Goal: Transaction & Acquisition: Purchase product/service

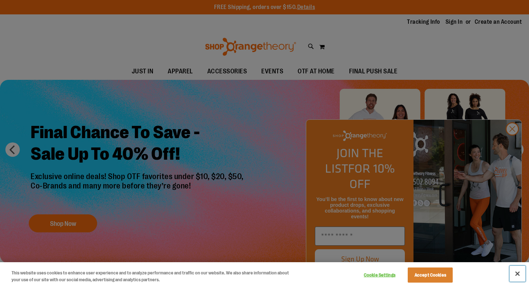
click at [519, 272] on button "Close" at bounding box center [518, 274] width 16 height 16
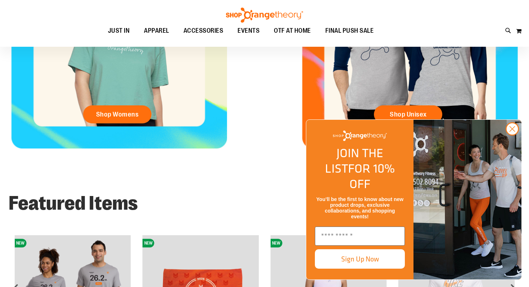
scroll to position [398, 0]
click at [512, 135] on circle "Close dialog" at bounding box center [513, 129] width 12 height 12
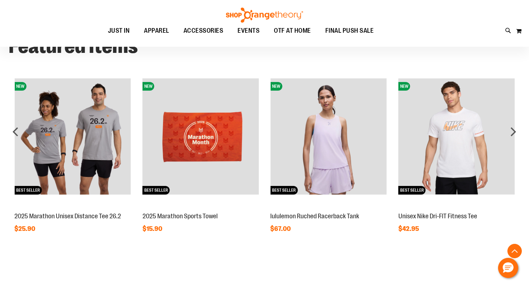
scroll to position [561, 0]
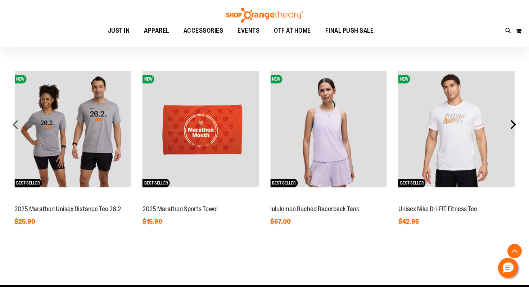
click at [515, 124] on div "next" at bounding box center [513, 124] width 14 height 14
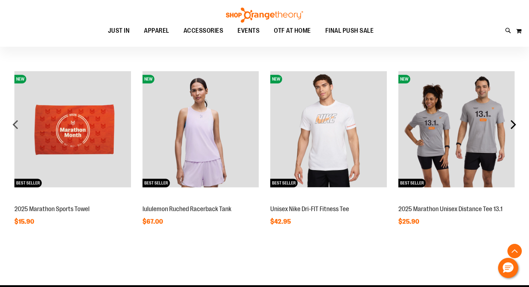
click at [515, 124] on div "next" at bounding box center [513, 124] width 14 height 14
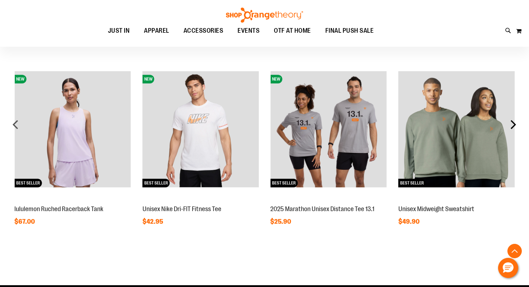
click at [515, 124] on div "next" at bounding box center [513, 124] width 14 height 14
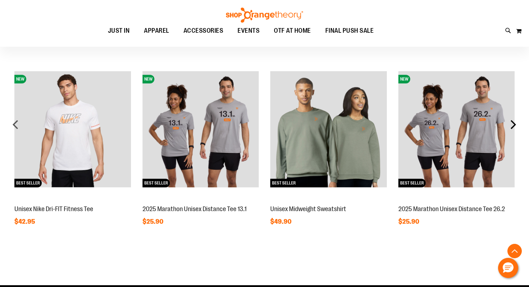
click at [515, 124] on div "next" at bounding box center [513, 124] width 14 height 14
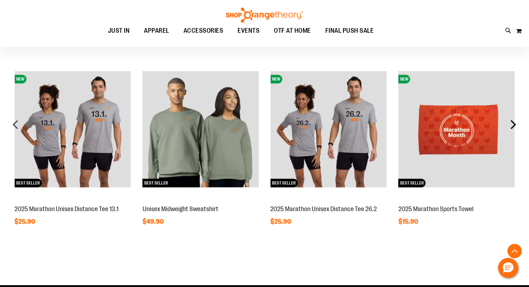
click at [515, 124] on div "next" at bounding box center [513, 124] width 14 height 14
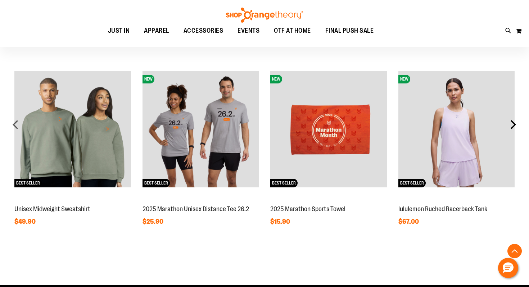
click at [515, 124] on div "next" at bounding box center [513, 124] width 14 height 14
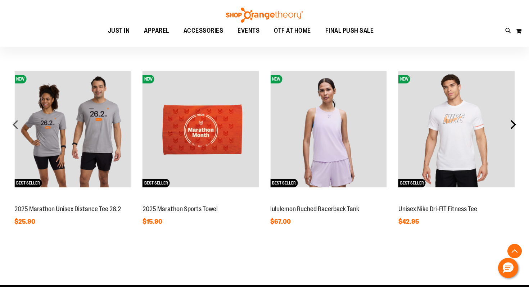
click at [515, 124] on div "next" at bounding box center [513, 124] width 14 height 14
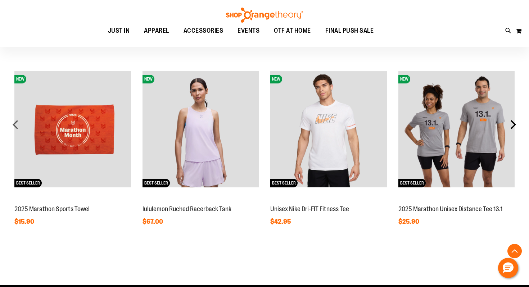
click at [515, 124] on div "next" at bounding box center [513, 124] width 14 height 14
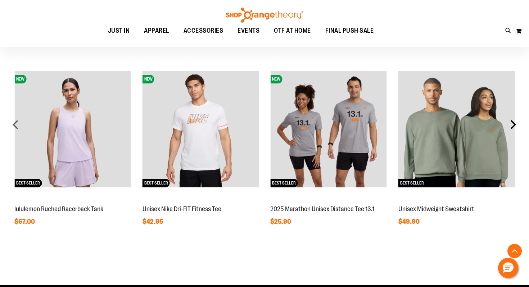
click at [515, 124] on div "next" at bounding box center [513, 124] width 14 height 14
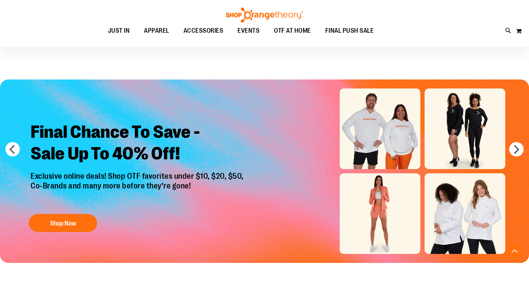
scroll to position [561, 0]
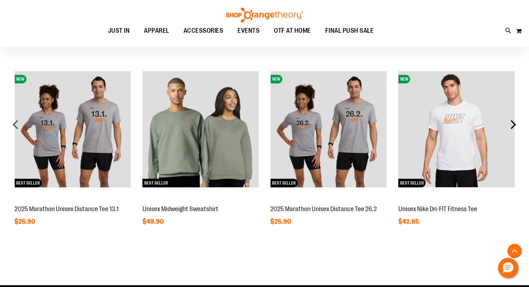
click at [513, 127] on div "next" at bounding box center [513, 124] width 14 height 14
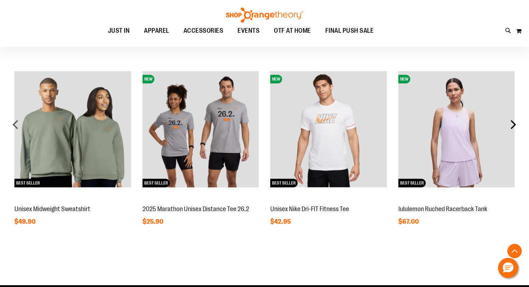
click at [513, 127] on div "next" at bounding box center [513, 124] width 14 height 14
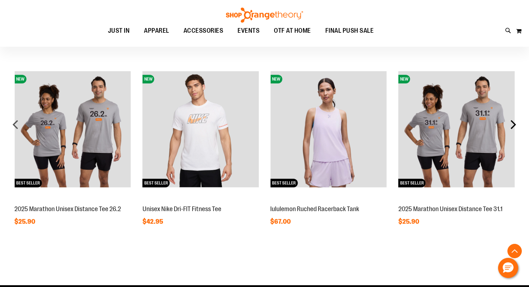
click at [513, 127] on div "next" at bounding box center [513, 124] width 14 height 14
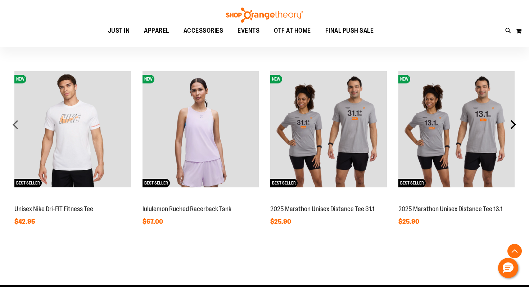
click at [513, 127] on div "next" at bounding box center [513, 124] width 14 height 14
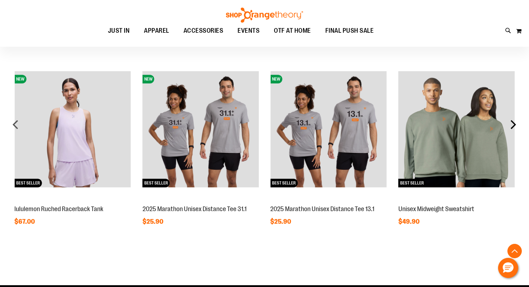
click at [513, 127] on div "next" at bounding box center [513, 124] width 14 height 14
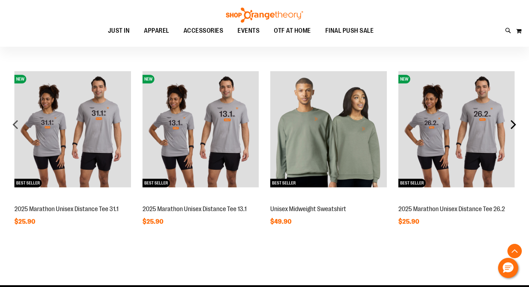
click at [513, 127] on div "next" at bounding box center [513, 124] width 14 height 14
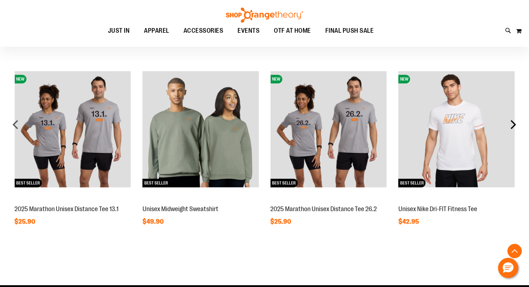
click at [513, 127] on div "next" at bounding box center [513, 124] width 14 height 14
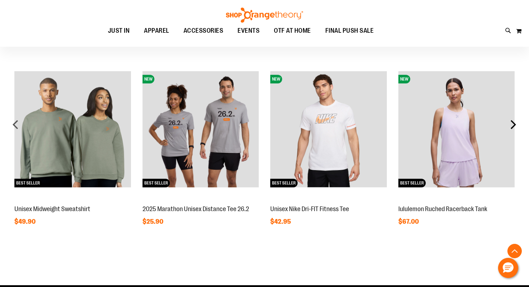
click at [513, 127] on div "next" at bounding box center [513, 124] width 14 height 14
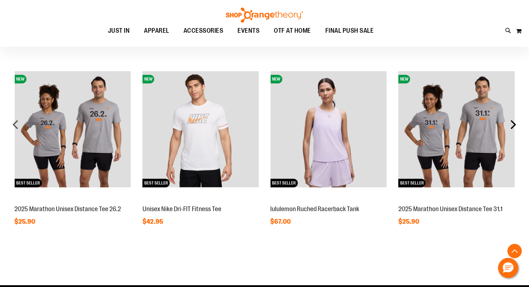
click at [513, 127] on div "next" at bounding box center [513, 124] width 14 height 14
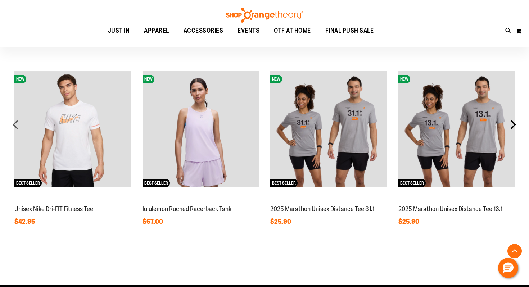
click at [513, 127] on div "next" at bounding box center [513, 124] width 14 height 14
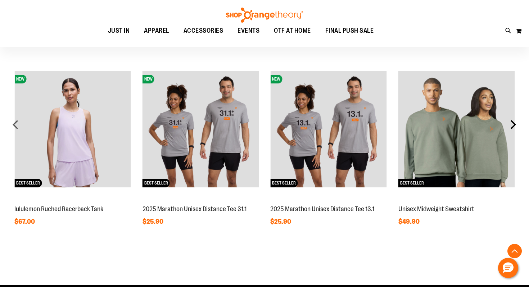
click at [513, 127] on div "next" at bounding box center [513, 124] width 14 height 14
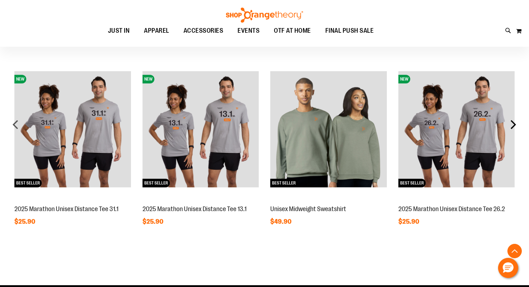
click at [513, 127] on div "next" at bounding box center [513, 124] width 14 height 14
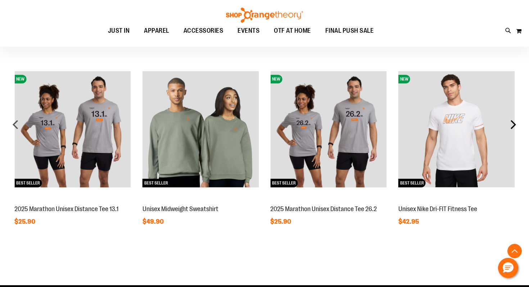
click at [513, 127] on div "next" at bounding box center [513, 124] width 14 height 14
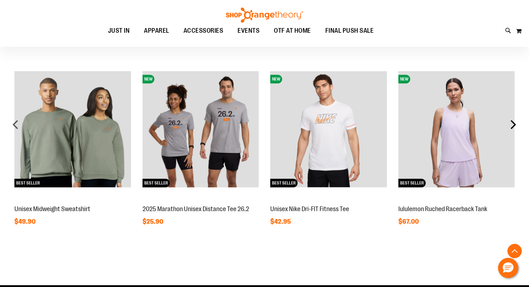
click at [513, 127] on div "next" at bounding box center [513, 124] width 14 height 14
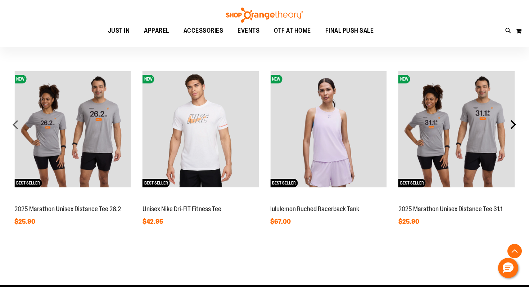
click at [513, 127] on div "next" at bounding box center [513, 124] width 14 height 14
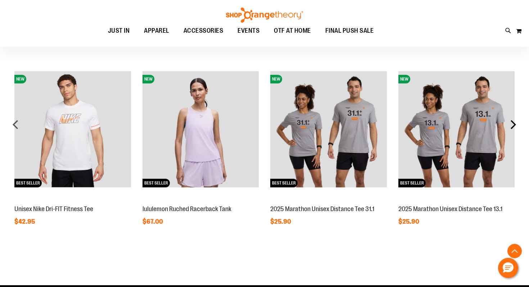
click at [513, 127] on div "next" at bounding box center [513, 124] width 14 height 14
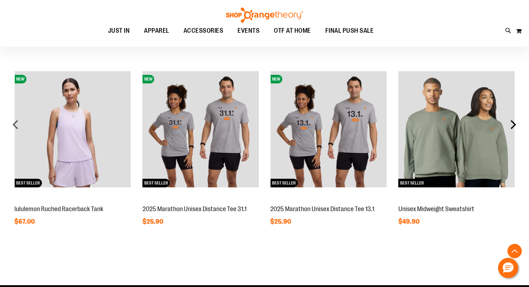
click at [513, 127] on div "next" at bounding box center [513, 124] width 14 height 14
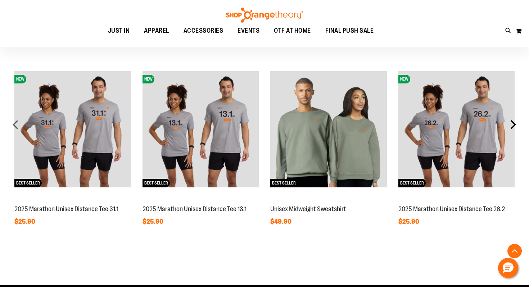
click at [513, 127] on div "next" at bounding box center [513, 124] width 14 height 14
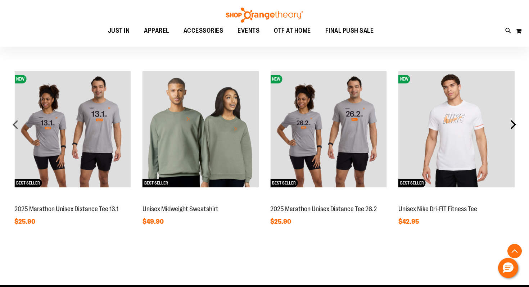
click at [513, 127] on div "next" at bounding box center [513, 124] width 14 height 14
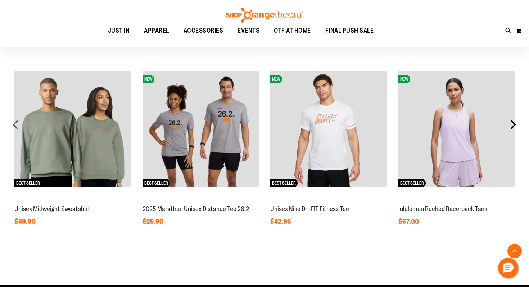
click at [513, 127] on div "next" at bounding box center [513, 124] width 14 height 14
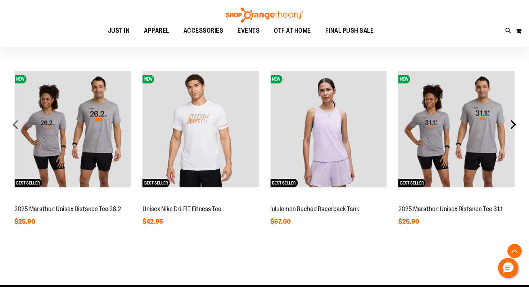
click at [513, 127] on div "next" at bounding box center [513, 124] width 14 height 14
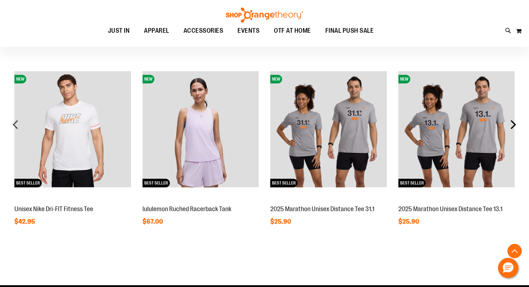
click at [513, 127] on div "next" at bounding box center [513, 124] width 14 height 14
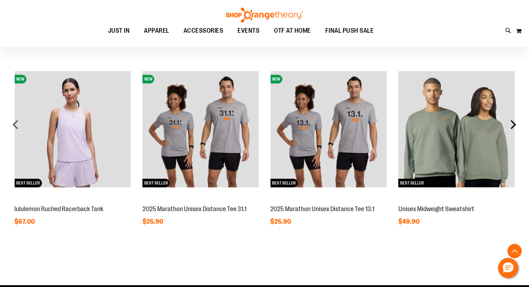
click at [513, 127] on div "next" at bounding box center [513, 124] width 14 height 14
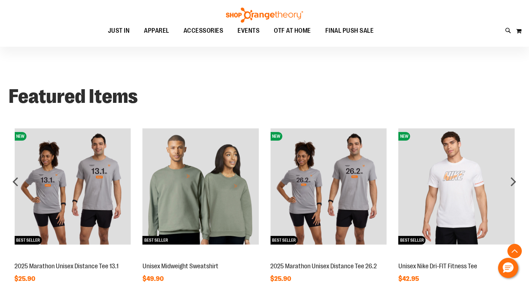
scroll to position [504, 0]
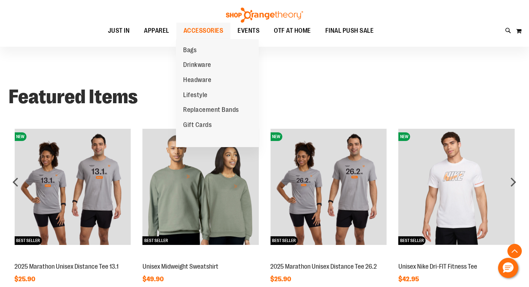
click at [205, 24] on span "ACCESSORIES" at bounding box center [204, 31] width 40 height 16
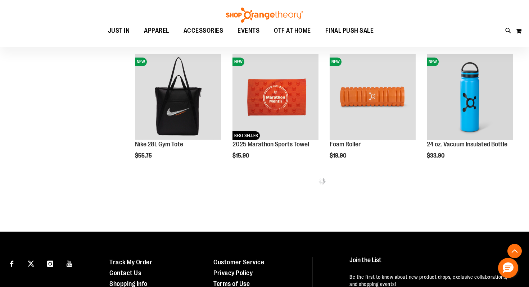
scroll to position [348, 0]
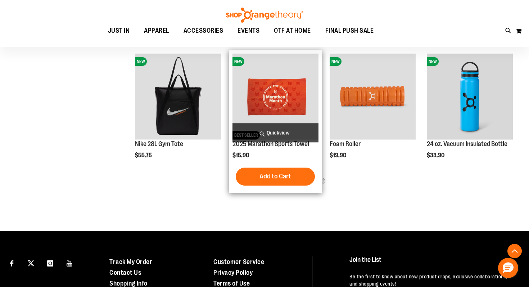
click at [290, 104] on img "product" at bounding box center [276, 97] width 86 height 86
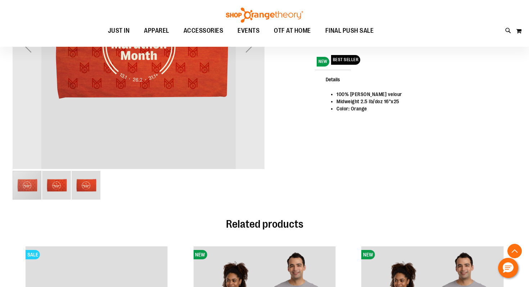
scroll to position [196, 0]
